Goal: Contribute content

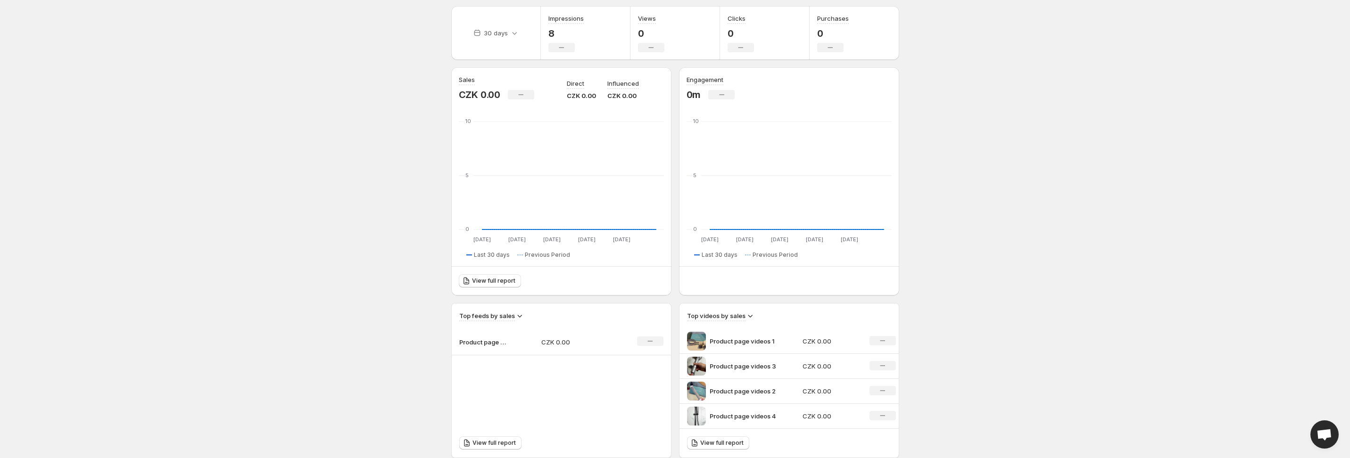
scroll to position [69, 0]
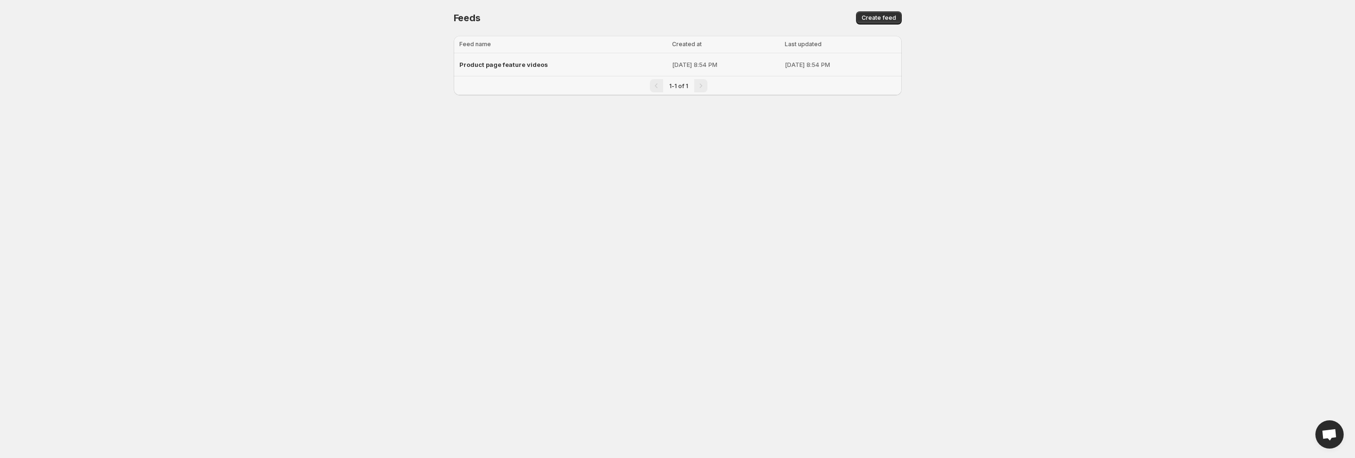
click at [531, 64] on span "Product page feature videos" at bounding box center [503, 65] width 89 height 8
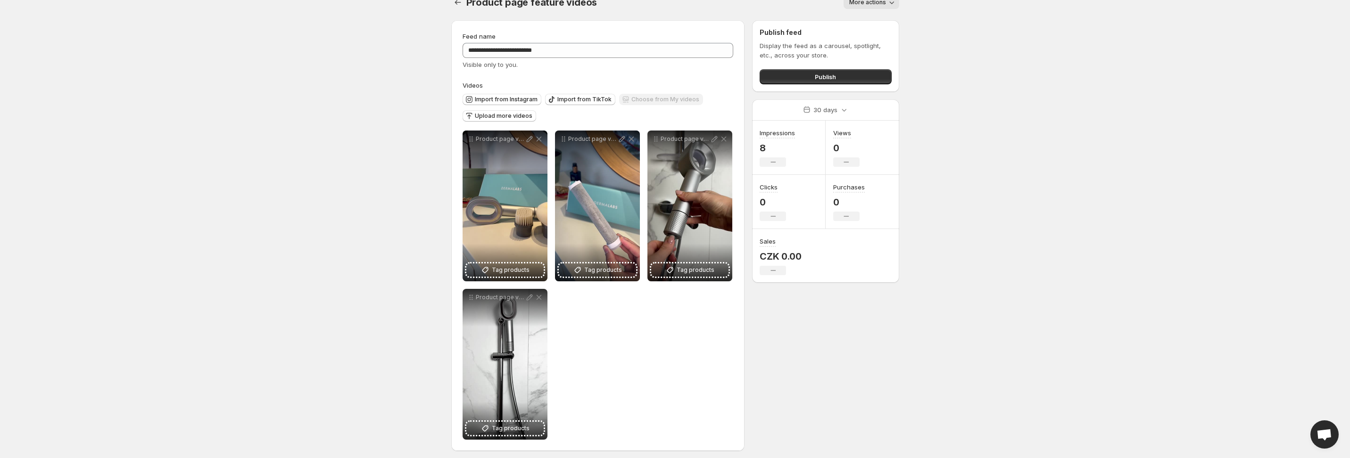
scroll to position [20, 0]
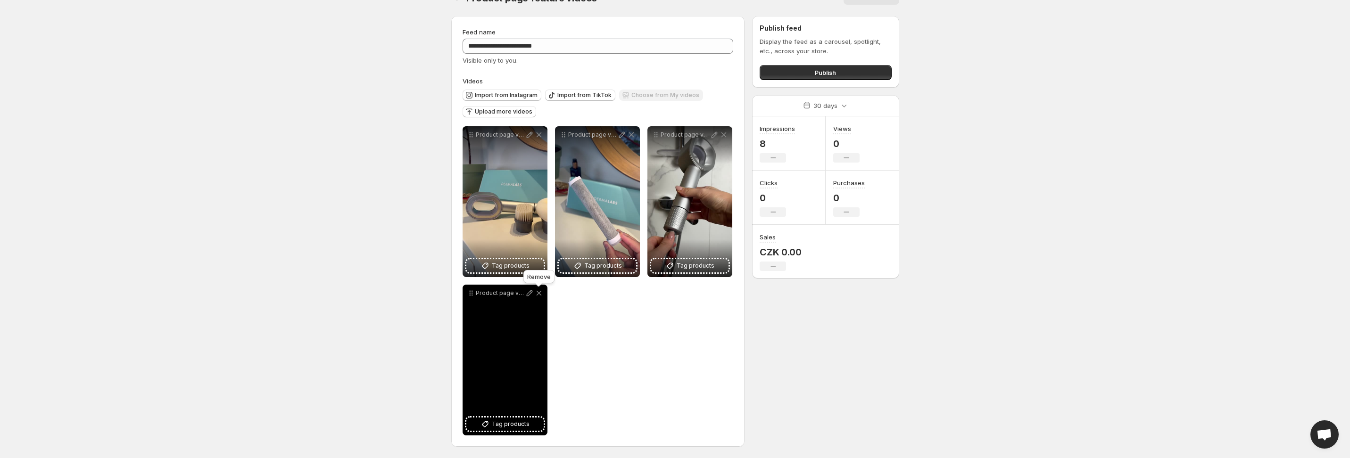
click at [539, 295] on icon at bounding box center [538, 293] width 9 height 9
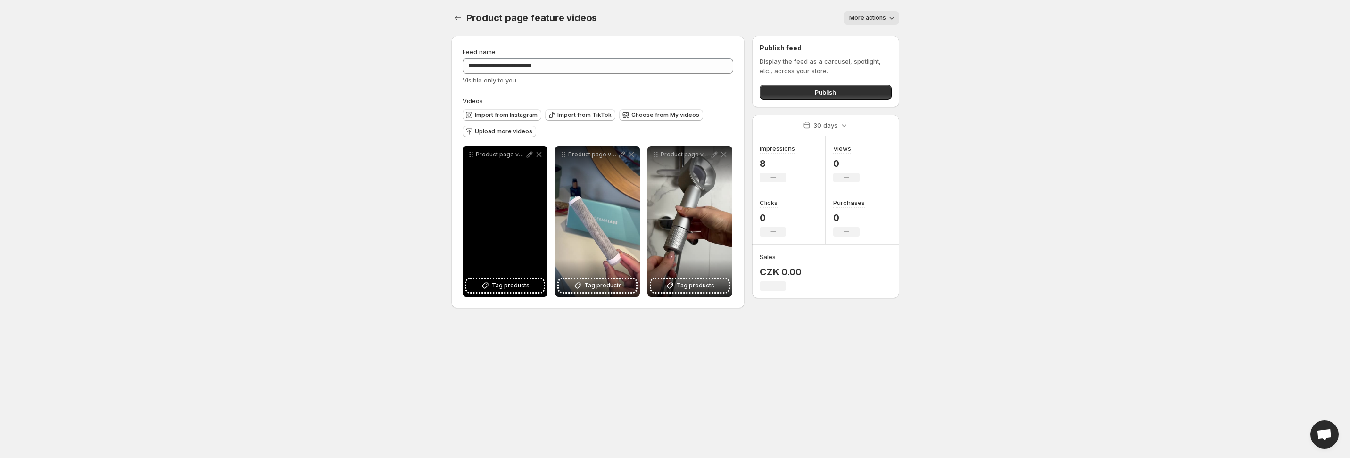
scroll to position [0, 0]
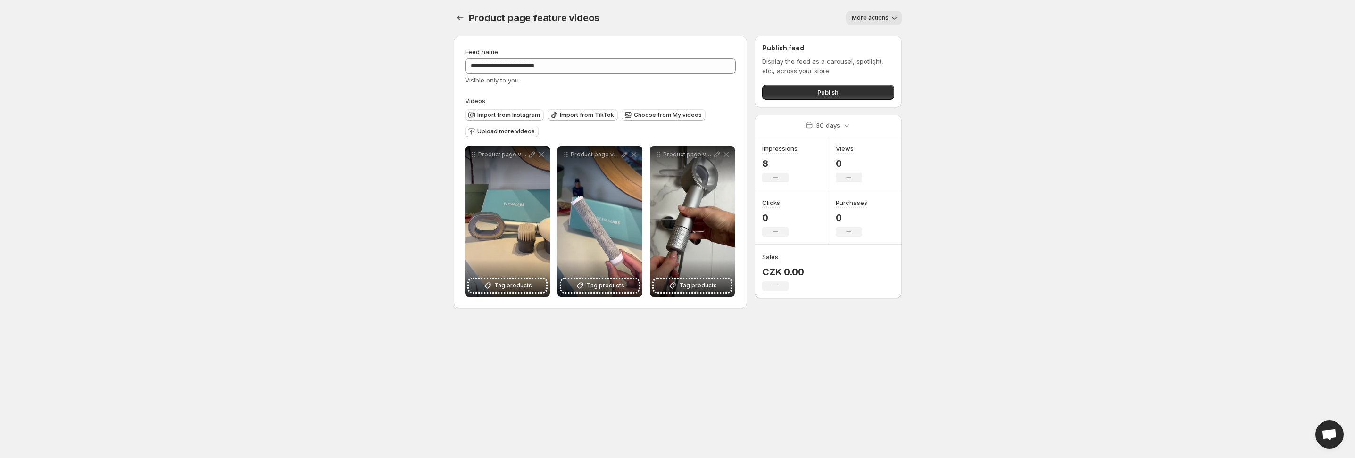
click at [731, 83] on div "Visible only to you." at bounding box center [600, 79] width 271 height 9
click at [680, 123] on div "Import from Instagram Import from TikTok Choose from My videos Upload more vide…" at bounding box center [598, 122] width 275 height 33
click at [502, 135] on span "Upload more videos" at bounding box center [506, 132] width 58 height 8
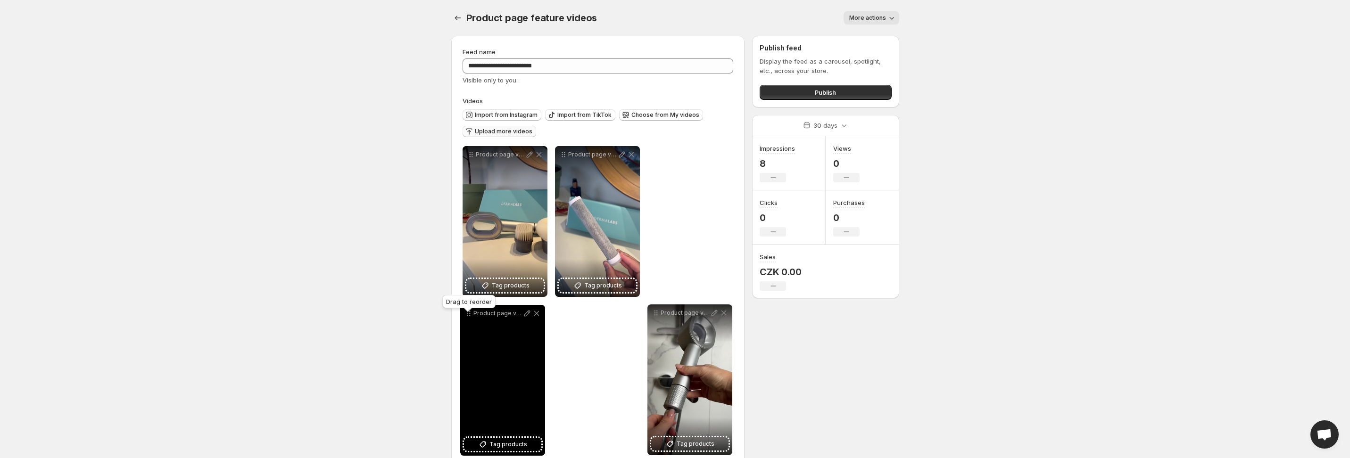
drag, startPoint x: 469, startPoint y: 156, endPoint x: 467, endPoint y: 315, distance: 158.9
